Goal: Information Seeking & Learning: Learn about a topic

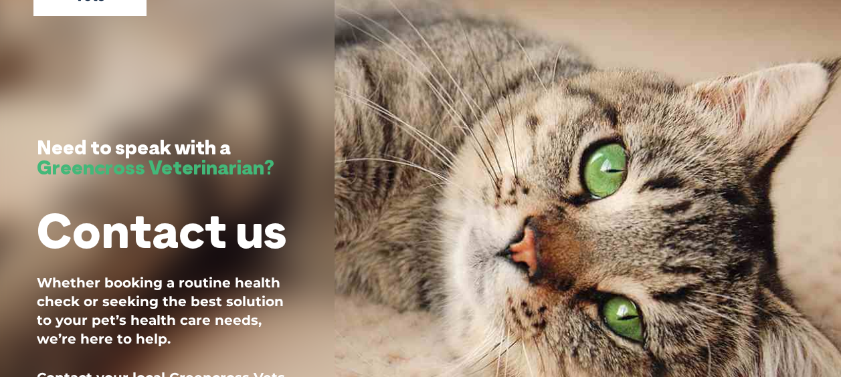
scroll to position [134, 0]
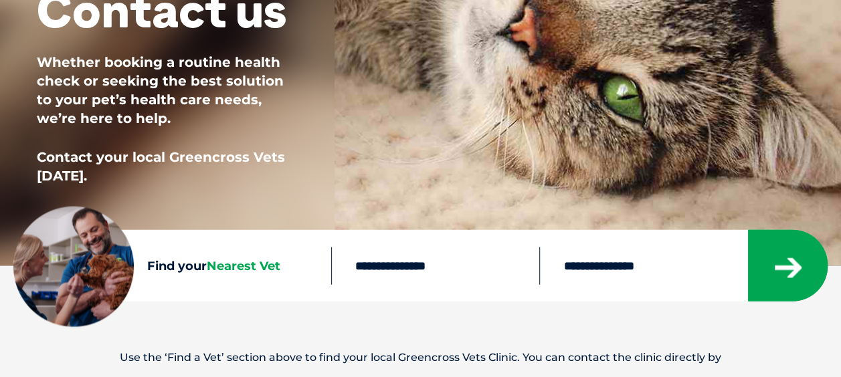
scroll to position [335, 0]
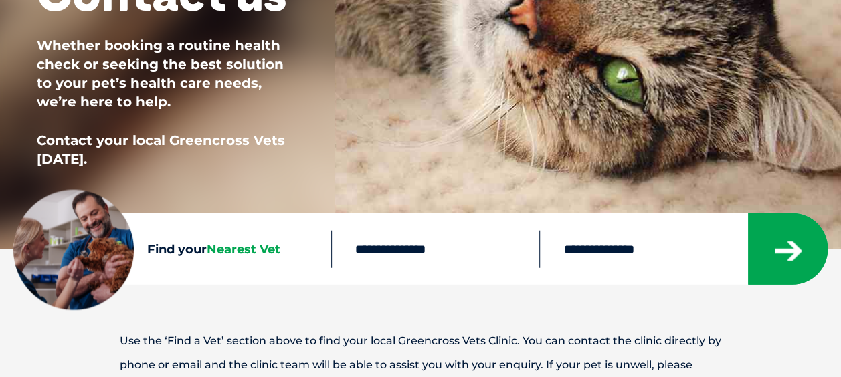
click at [399, 250] on input "text" at bounding box center [435, 248] width 209 height 37
type input "****"
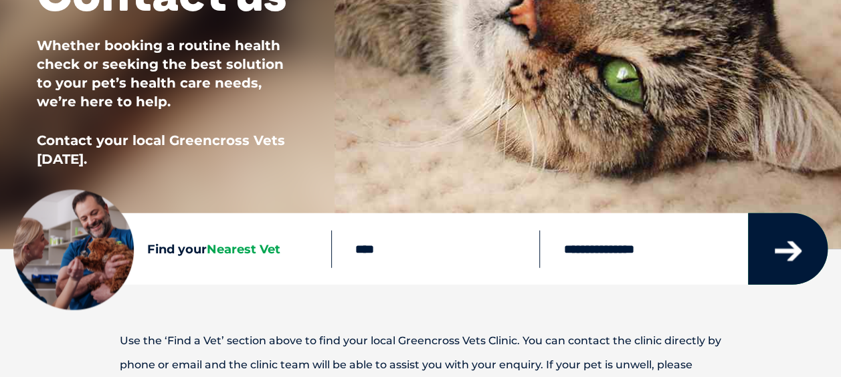
click at [795, 253] on icon "submit" at bounding box center [788, 252] width 27 height 20
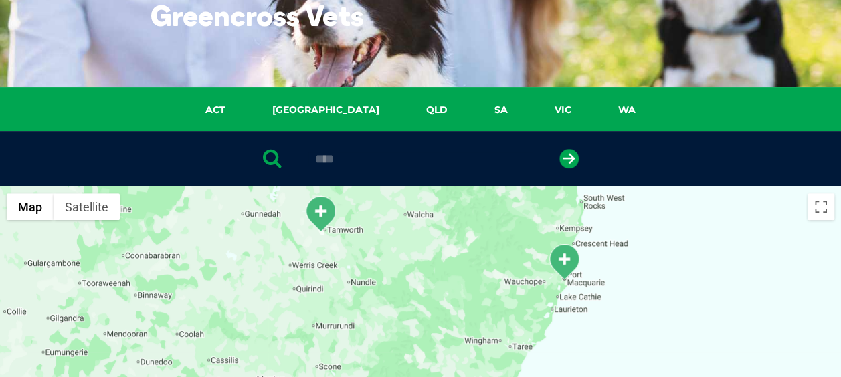
scroll to position [307, 0]
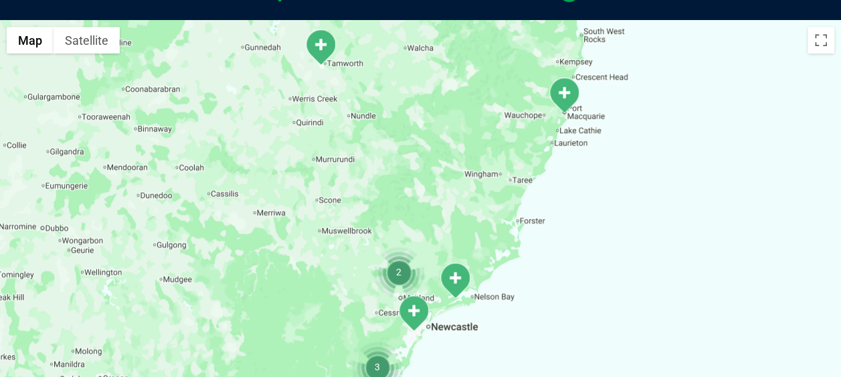
click at [315, 48] on img "South Tamworth" at bounding box center [320, 47] width 33 height 37
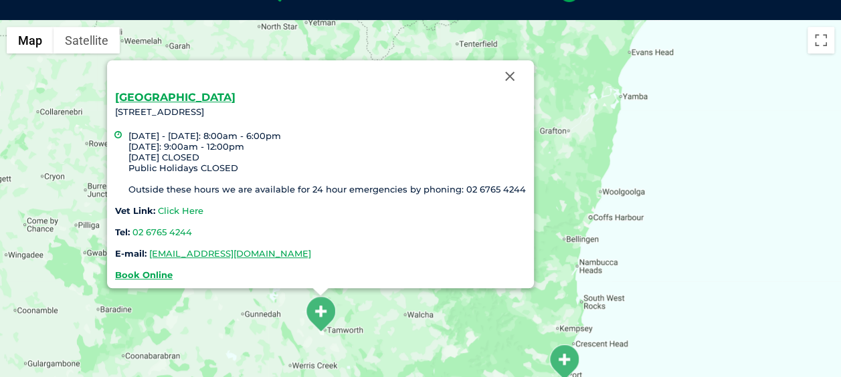
click at [193, 211] on link "Click Here" at bounding box center [181, 210] width 46 height 11
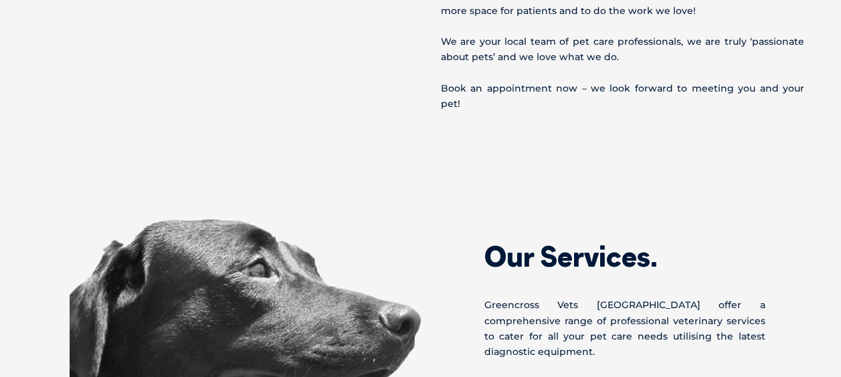
scroll to position [937, 0]
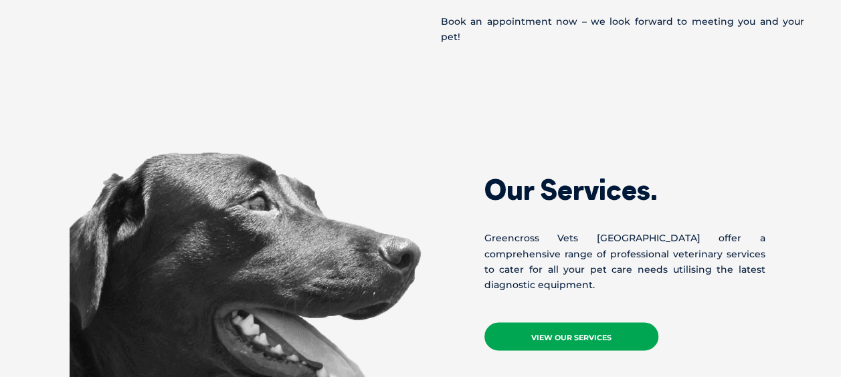
click at [549, 323] on link "View Our Services" at bounding box center [572, 337] width 174 height 28
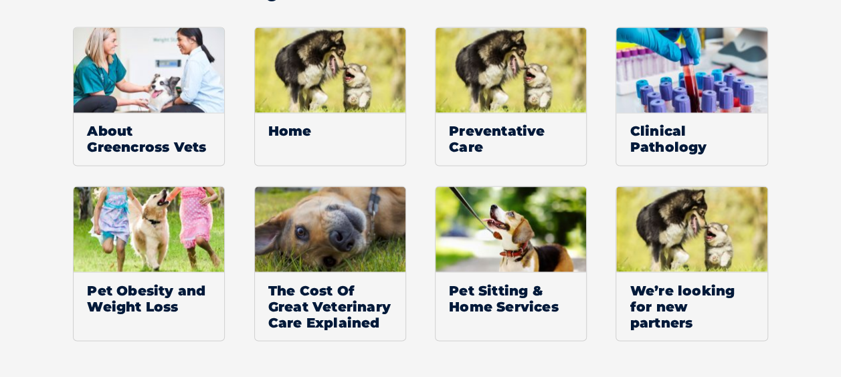
scroll to position [1071, 0]
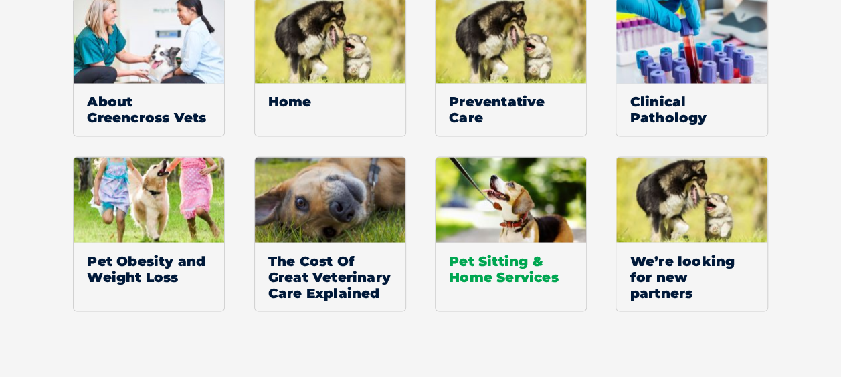
click at [478, 264] on span "Pet Sitting & Home Services" at bounding box center [511, 268] width 151 height 53
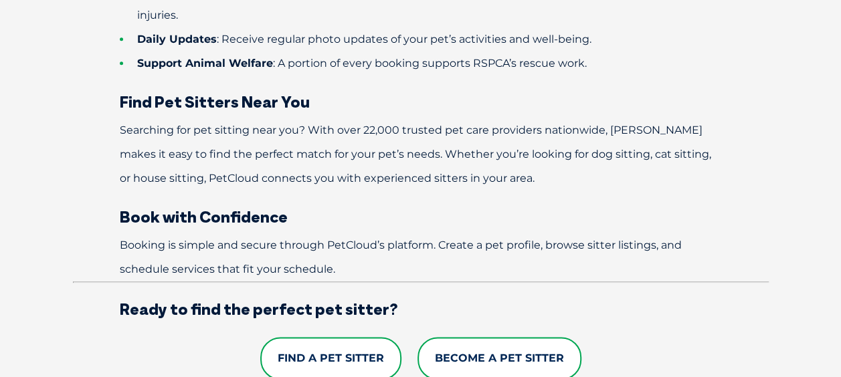
scroll to position [870, 0]
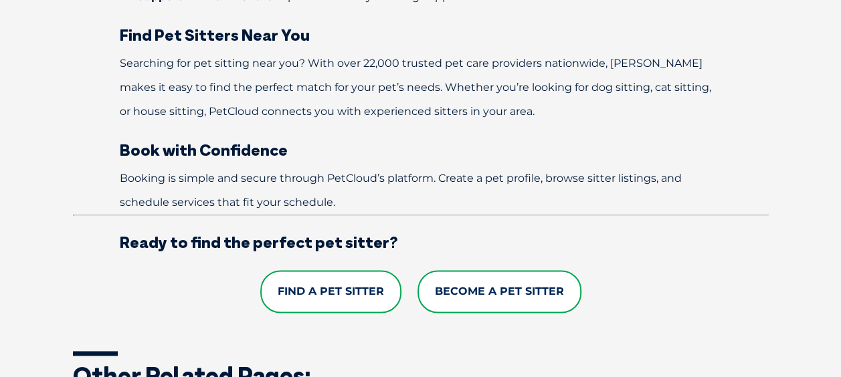
click at [316, 290] on link "Find a Pet Sitter" at bounding box center [330, 291] width 141 height 43
